Goal: Navigation & Orientation: Understand site structure

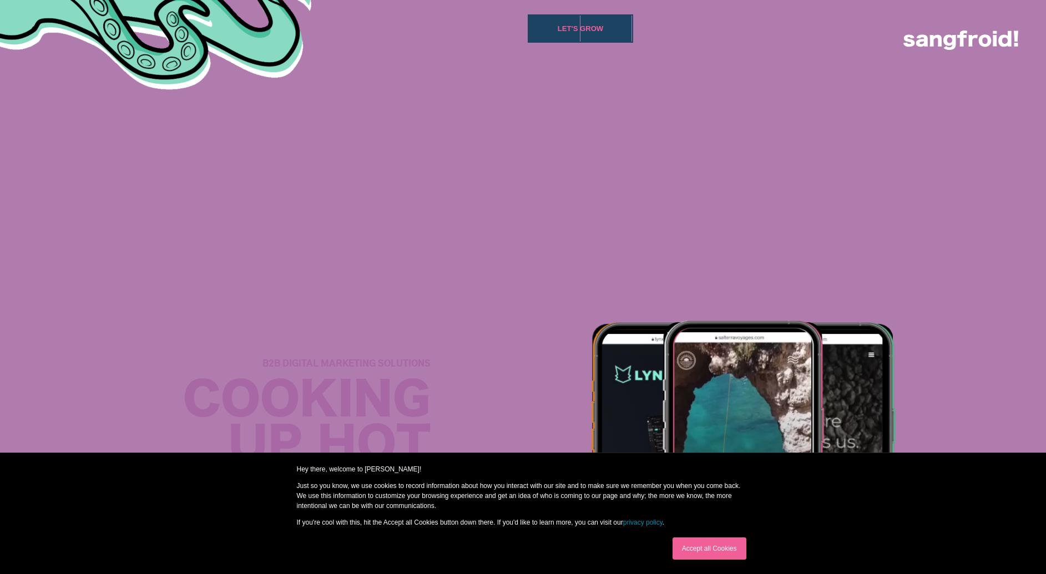
scroll to position [1011, 0]
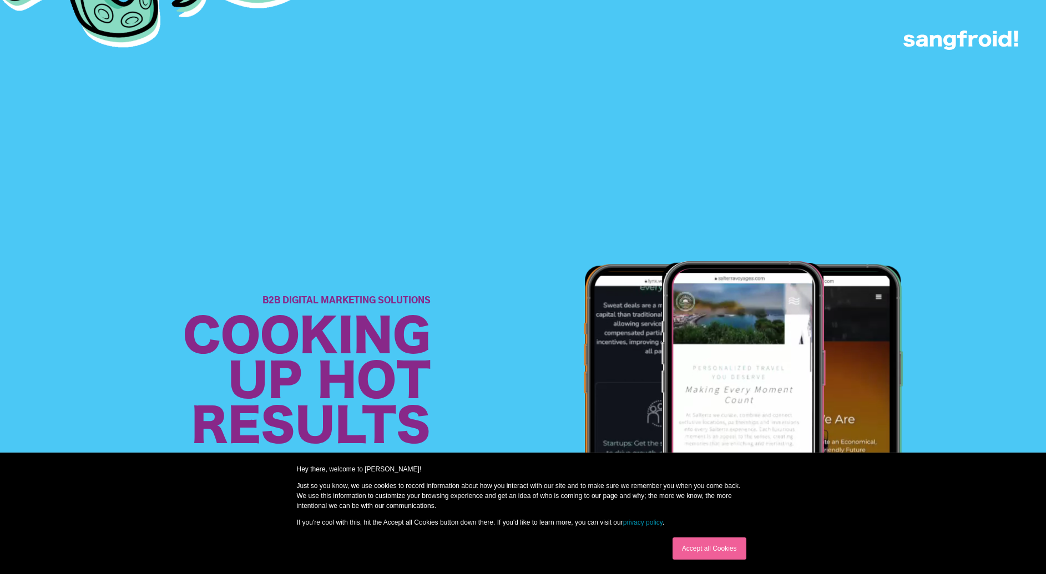
click at [691, 545] on link "Accept all Cookies" at bounding box center [709, 549] width 74 height 22
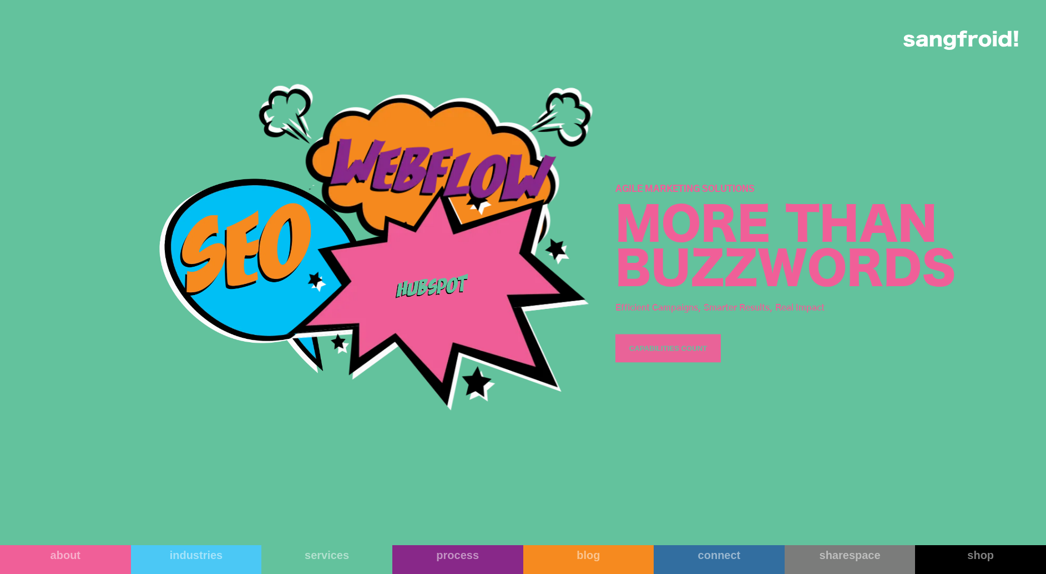
scroll to position [2758, 0]
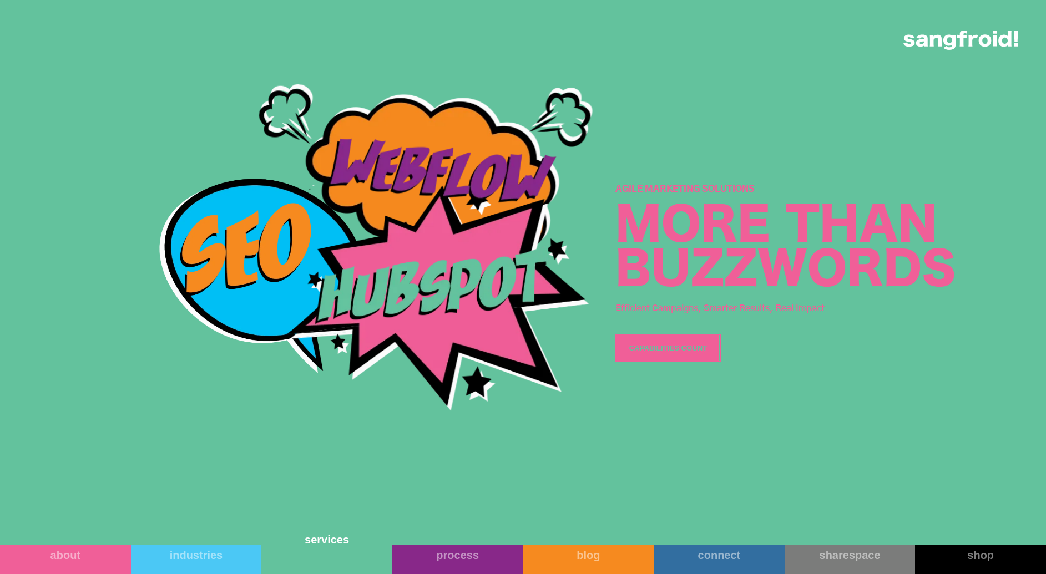
click at [338, 554] on link "services" at bounding box center [326, 549] width 131 height 52
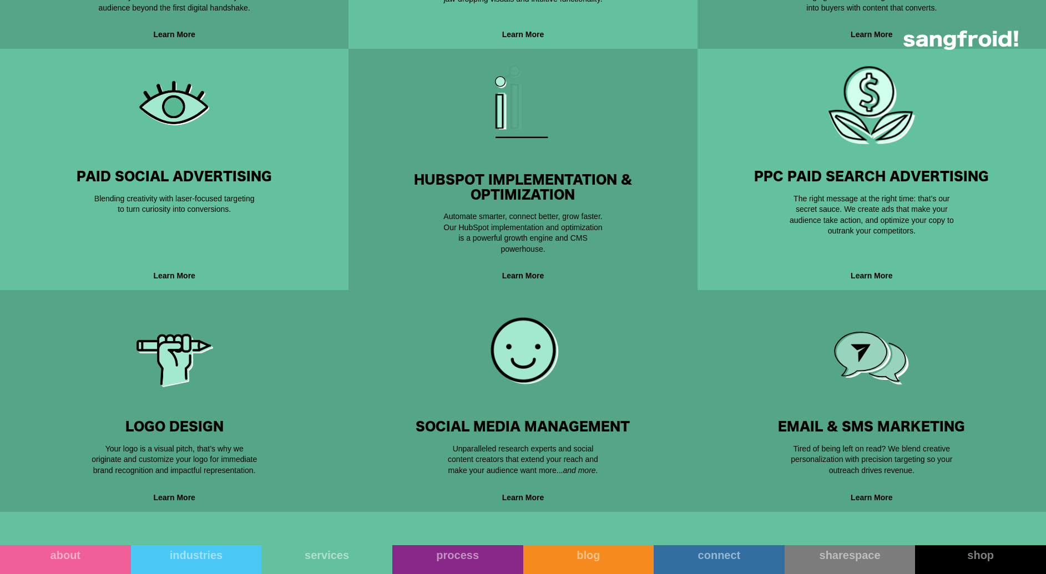
scroll to position [437, 0]
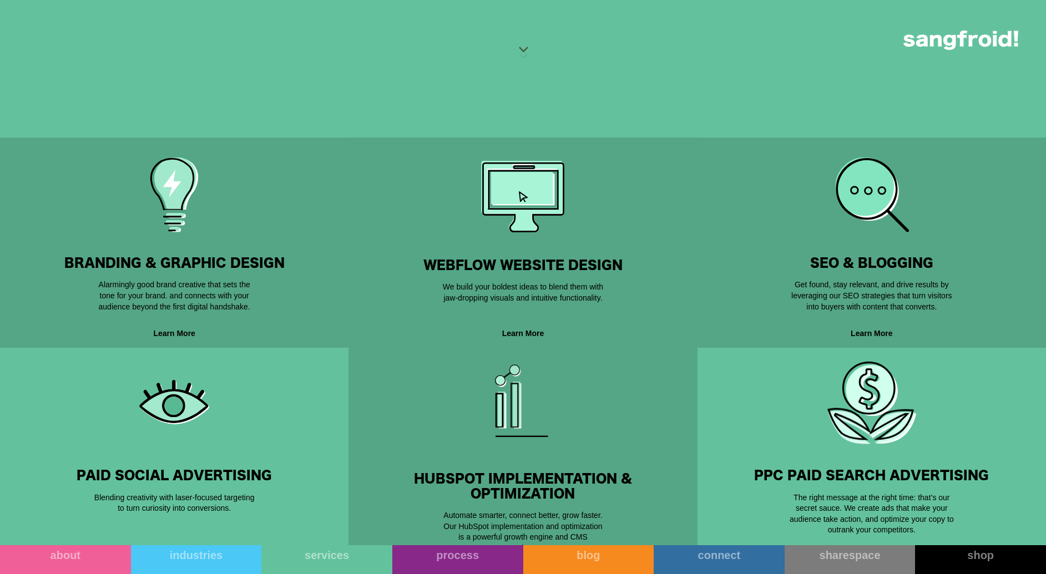
click at [547, 243] on div "Webflow Website Design If You Build It They Will Come. We build your boldest id…" at bounding box center [522, 242] width 313 height 175
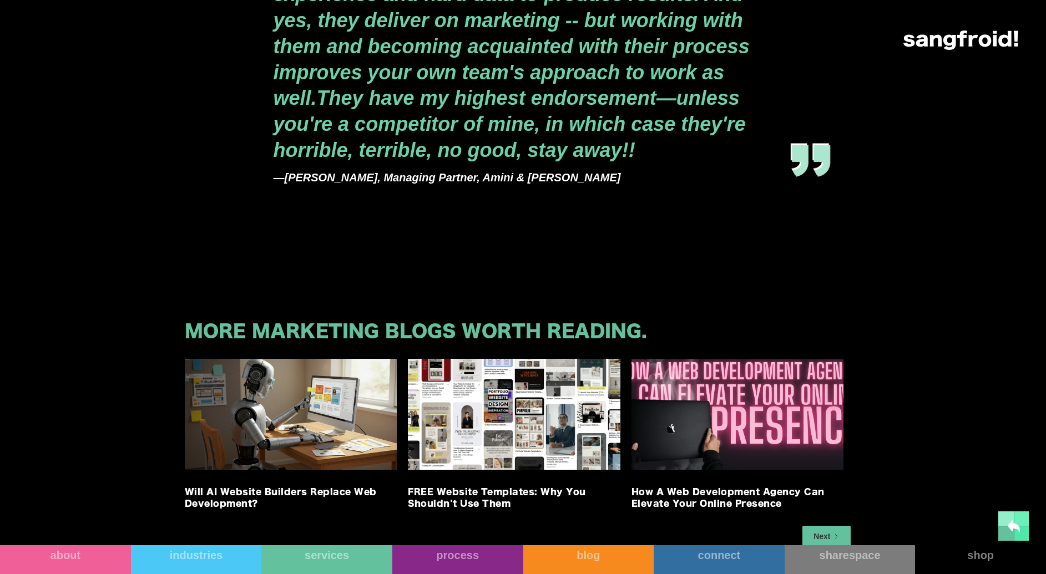
scroll to position [2403, 0]
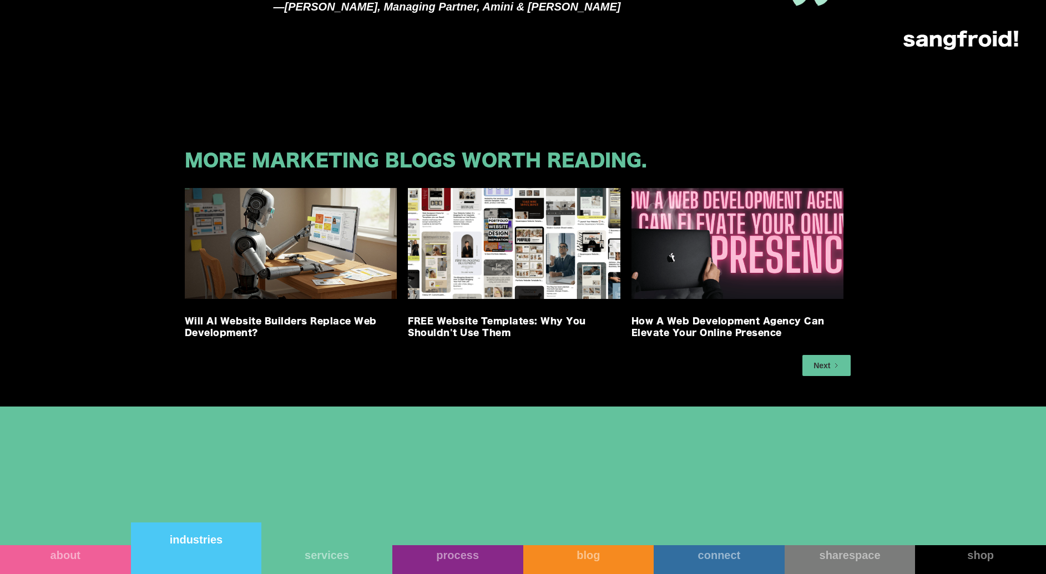
click at [203, 561] on link "industries" at bounding box center [196, 549] width 131 height 52
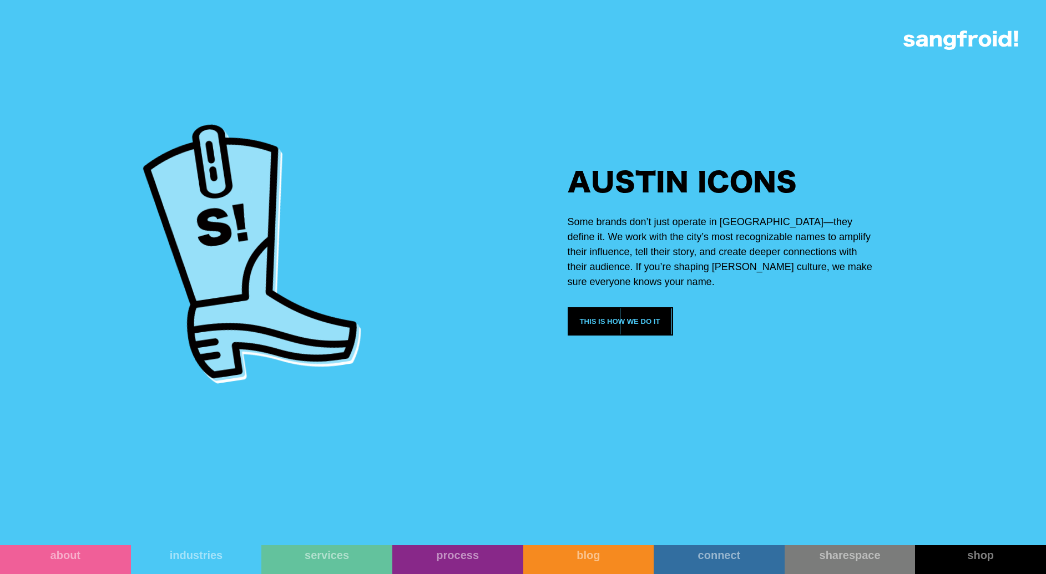
scroll to position [2903, 0]
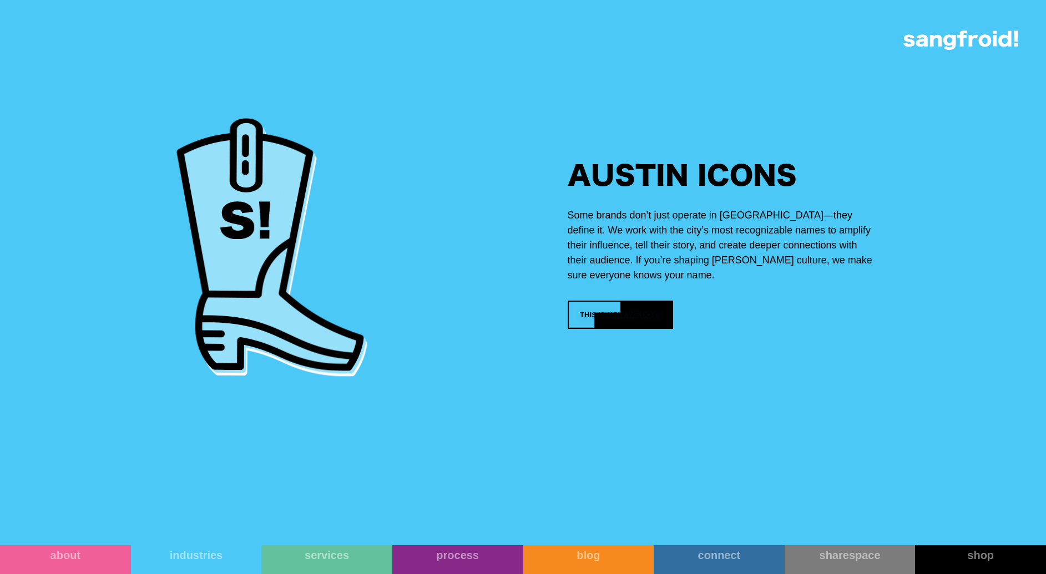
click at [578, 329] on link "This is how we do it" at bounding box center [620, 315] width 105 height 28
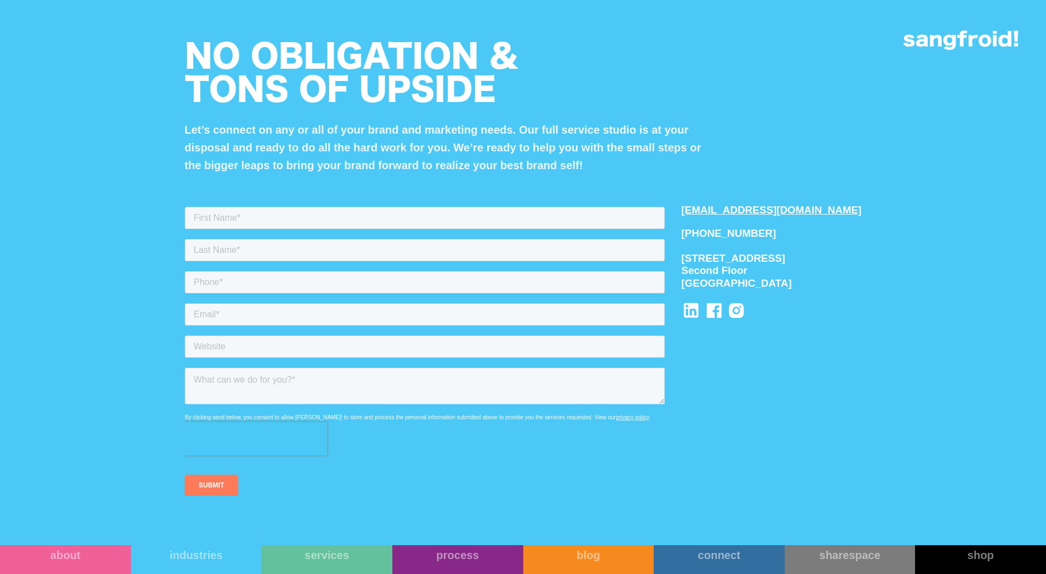
scroll to position [3137, 0]
